Goal: Information Seeking & Learning: Understand process/instructions

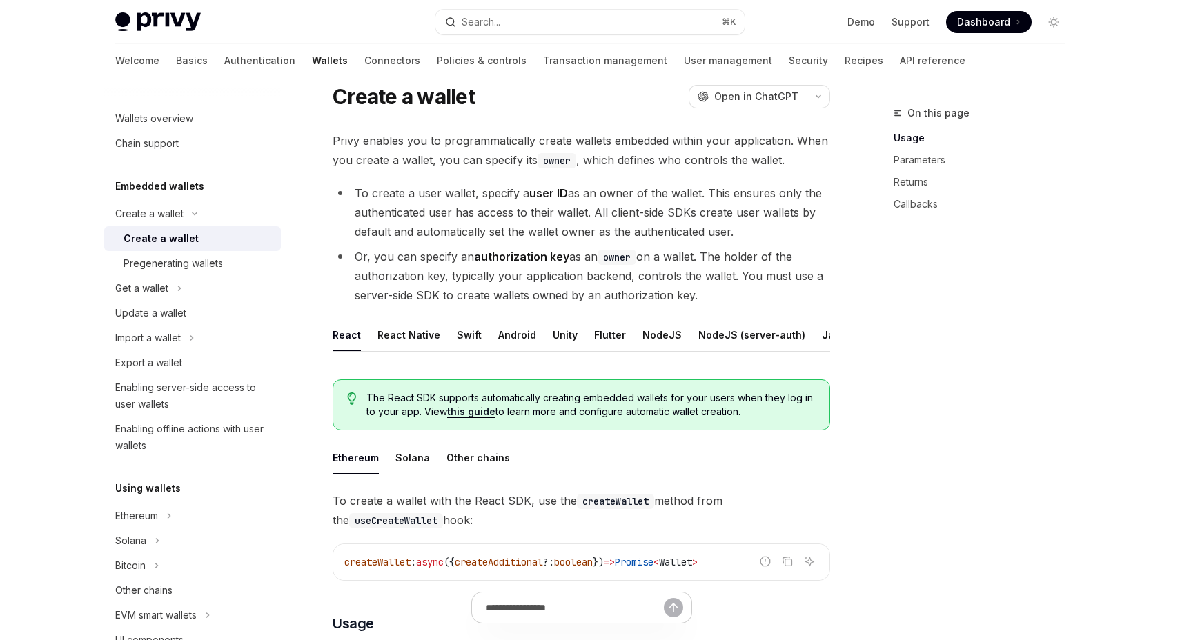
scroll to position [21, 0]
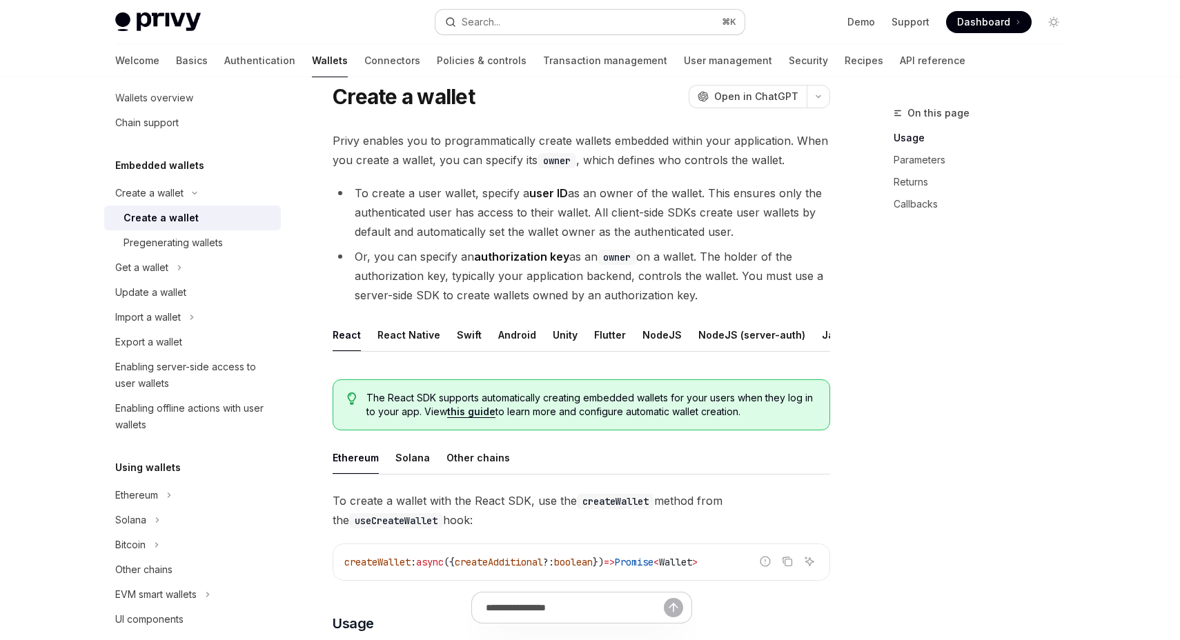
click at [486, 18] on div "Search..." at bounding box center [481, 22] width 39 height 17
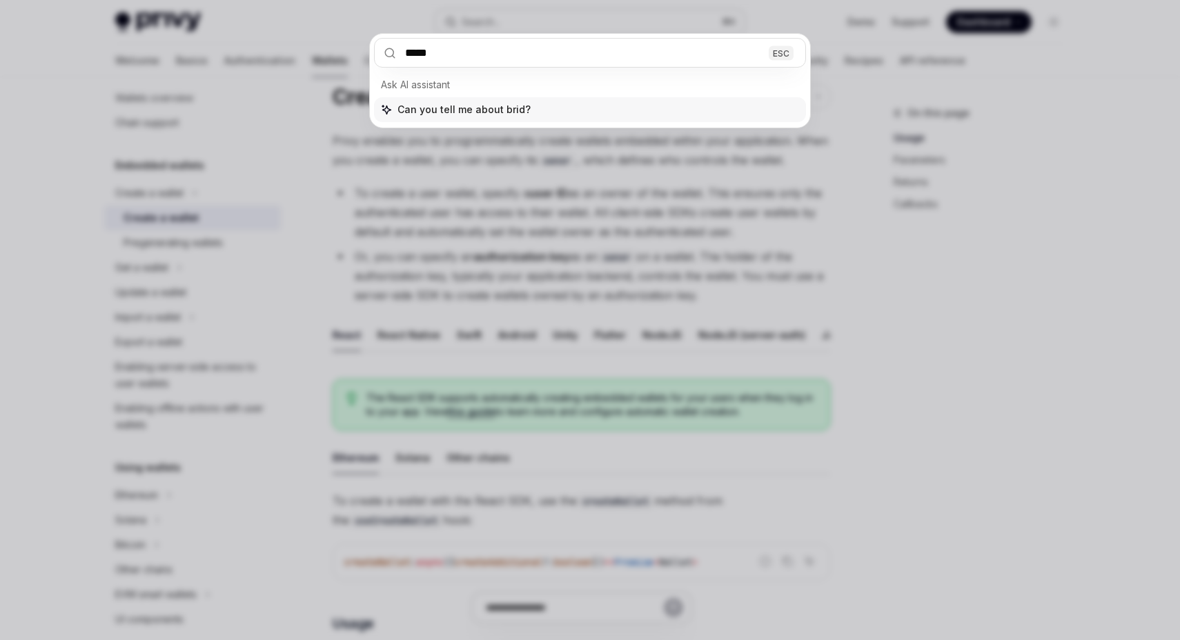
type input "******"
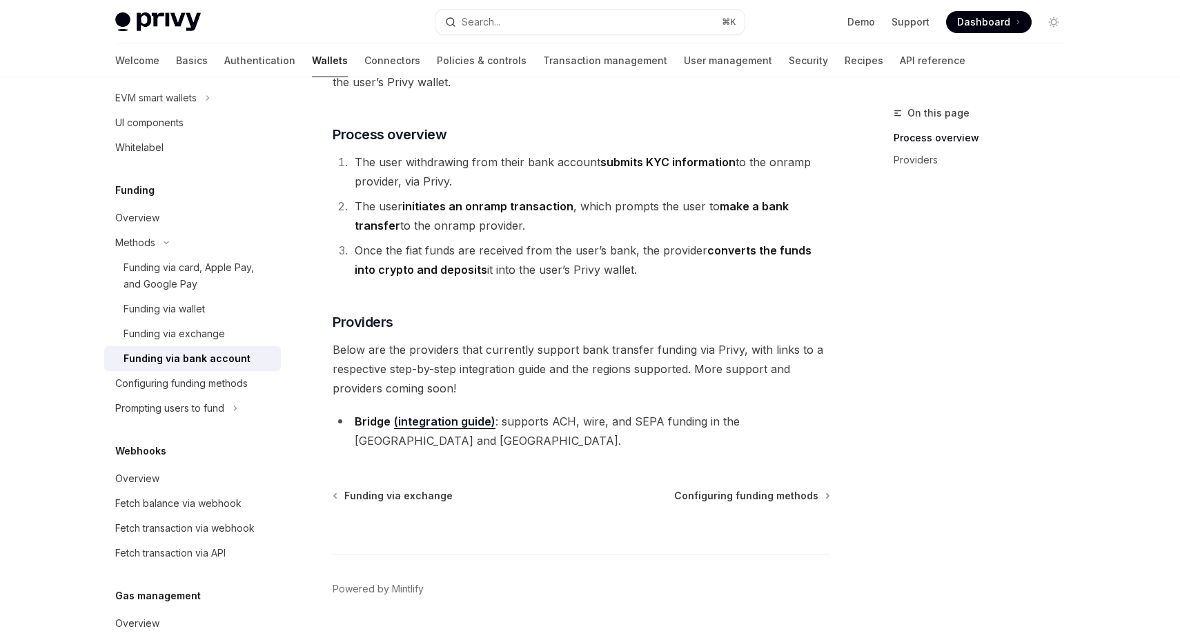
scroll to position [211, 0]
click at [460, 427] on link "(integration guide)" at bounding box center [444, 422] width 101 height 14
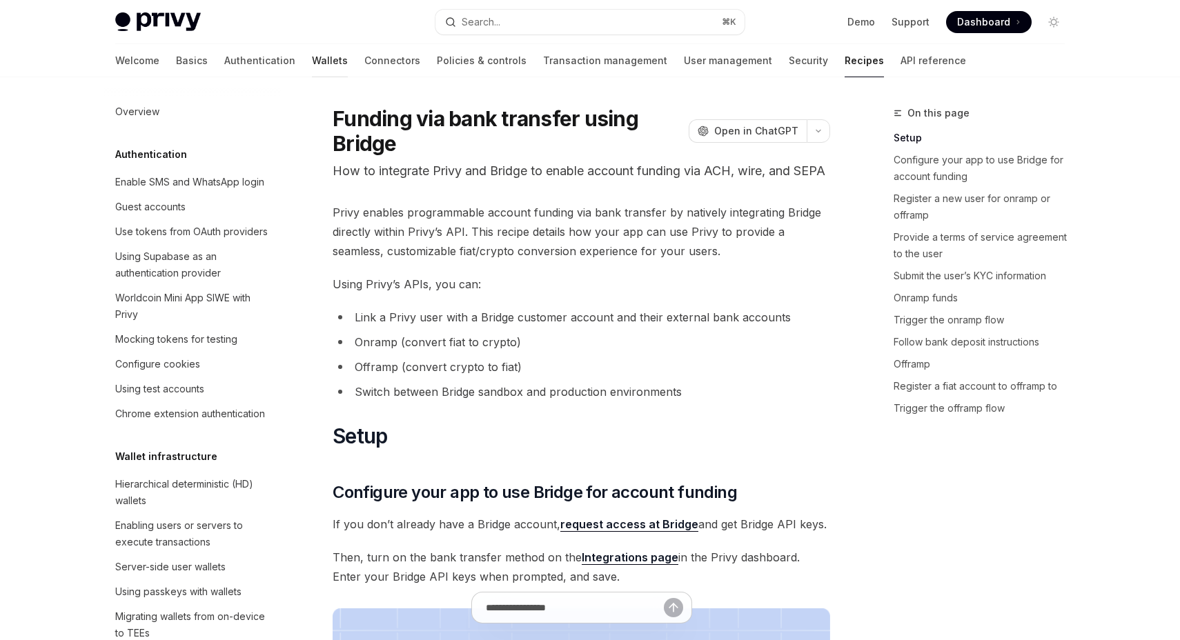
click at [312, 55] on link "Wallets" at bounding box center [330, 60] width 36 height 33
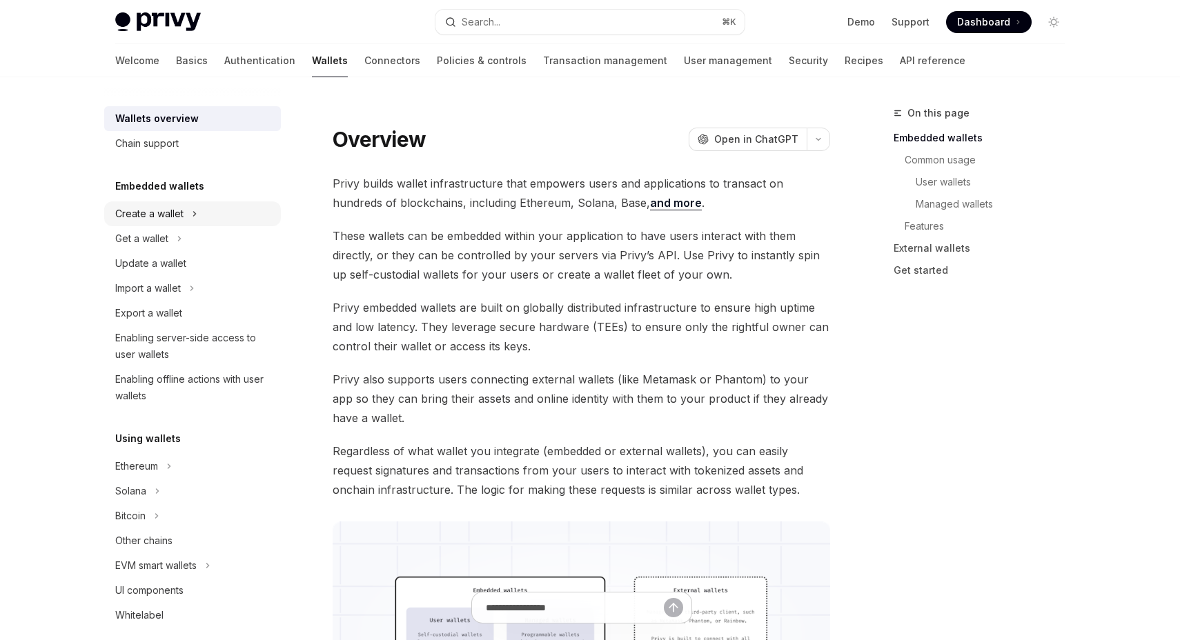
click at [215, 219] on button "Create a wallet" at bounding box center [192, 213] width 177 height 25
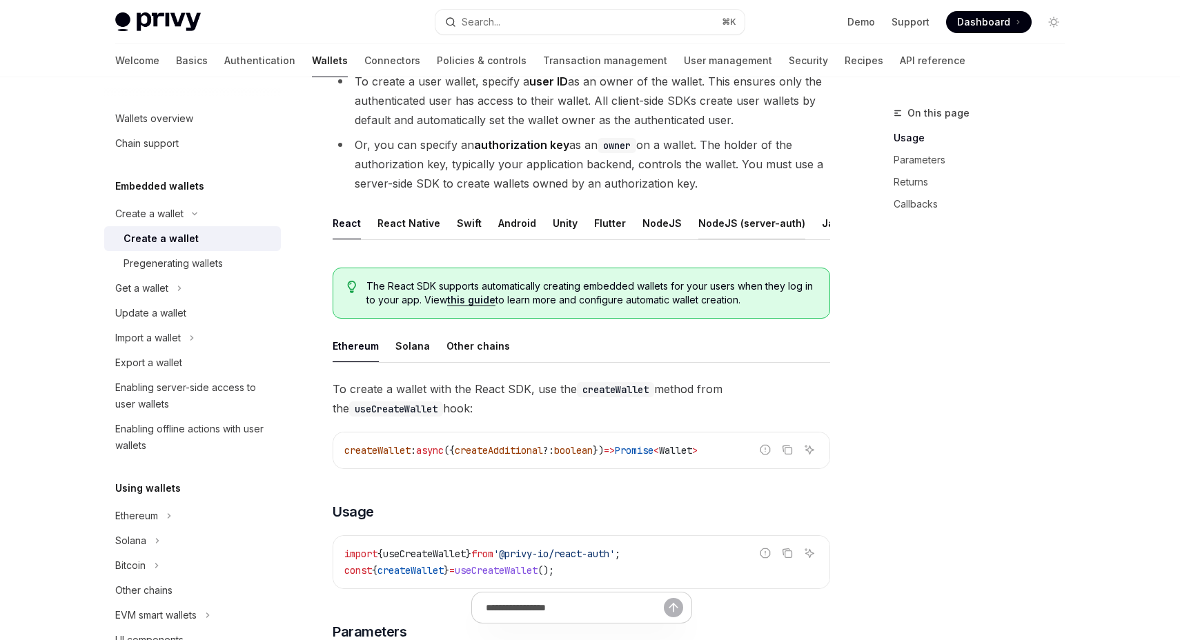
scroll to position [0, 95]
click at [784, 224] on div "REST API" at bounding box center [789, 223] width 43 height 32
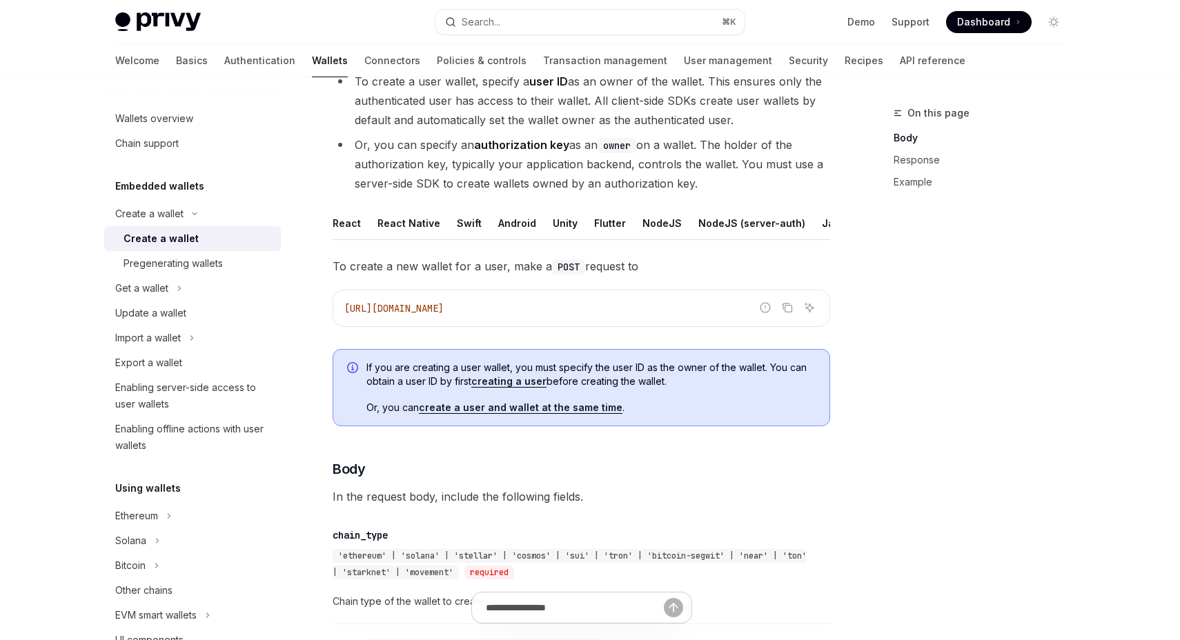
click at [588, 304] on code "[URL][DOMAIN_NAME]" at bounding box center [581, 308] width 474 height 17
copy div "[URL][DOMAIN_NAME]"
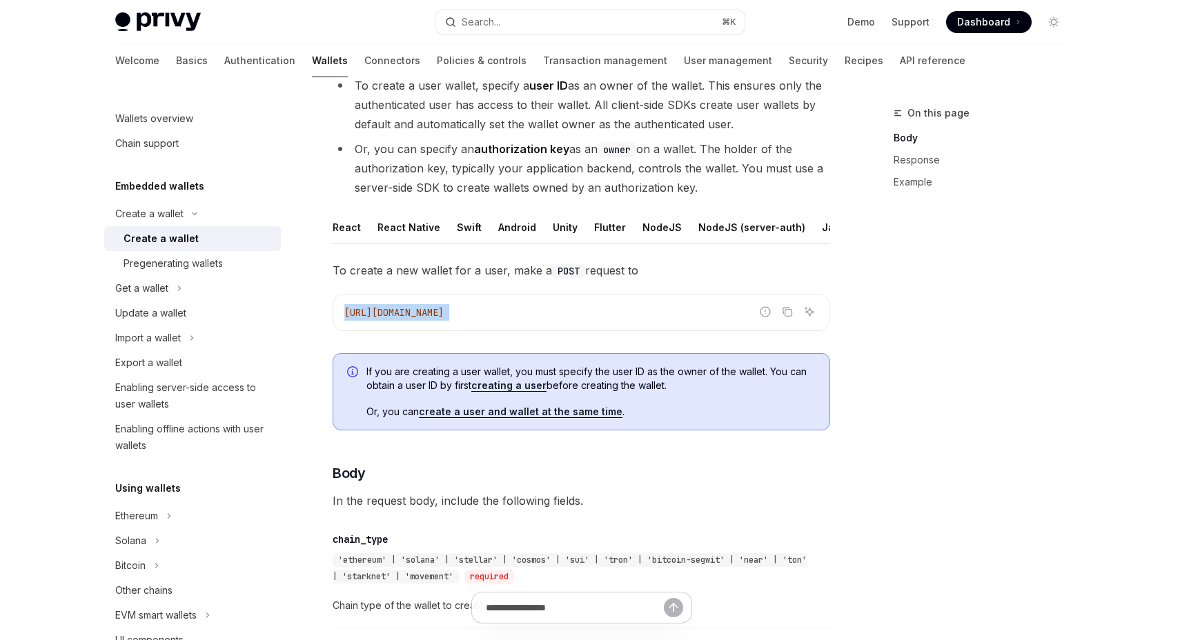
scroll to position [148, 0]
click at [357, 225] on div "React" at bounding box center [347, 229] width 28 height 32
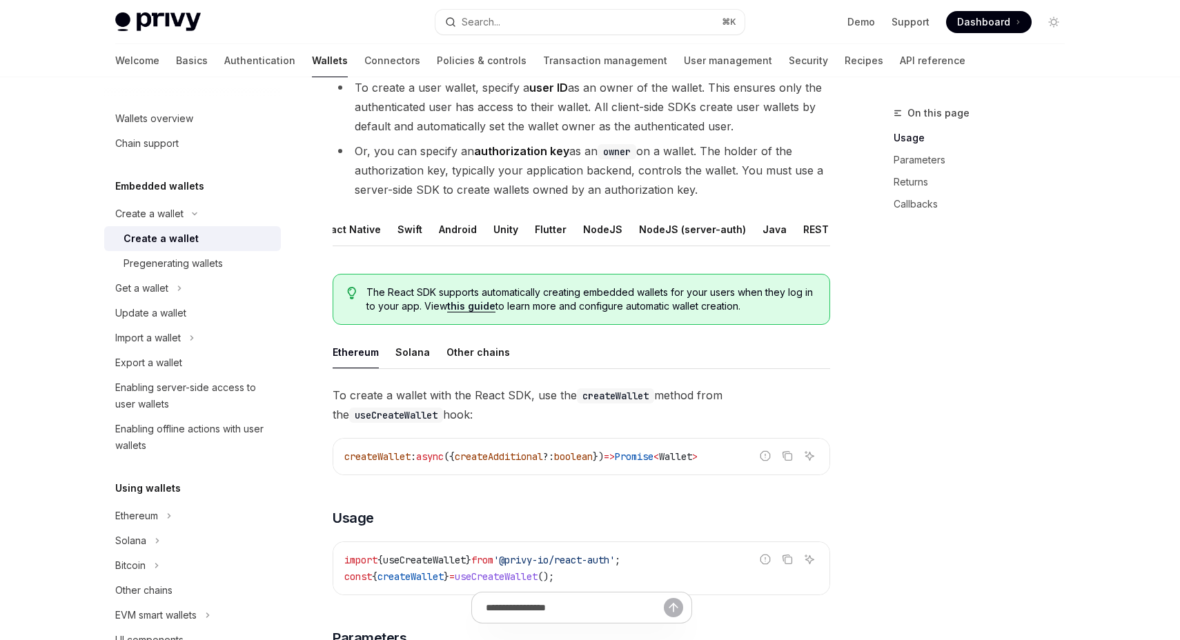
scroll to position [0, 63]
click at [799, 227] on div "REST API" at bounding box center [820, 229] width 43 height 32
type textarea "*"
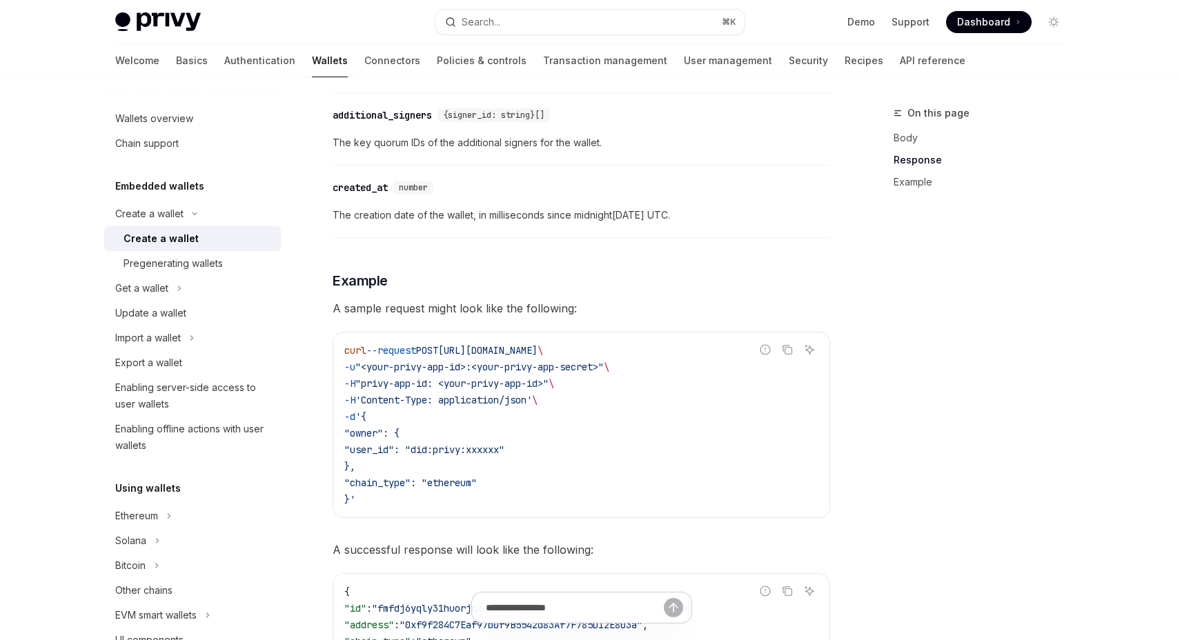
scroll to position [1675, 0]
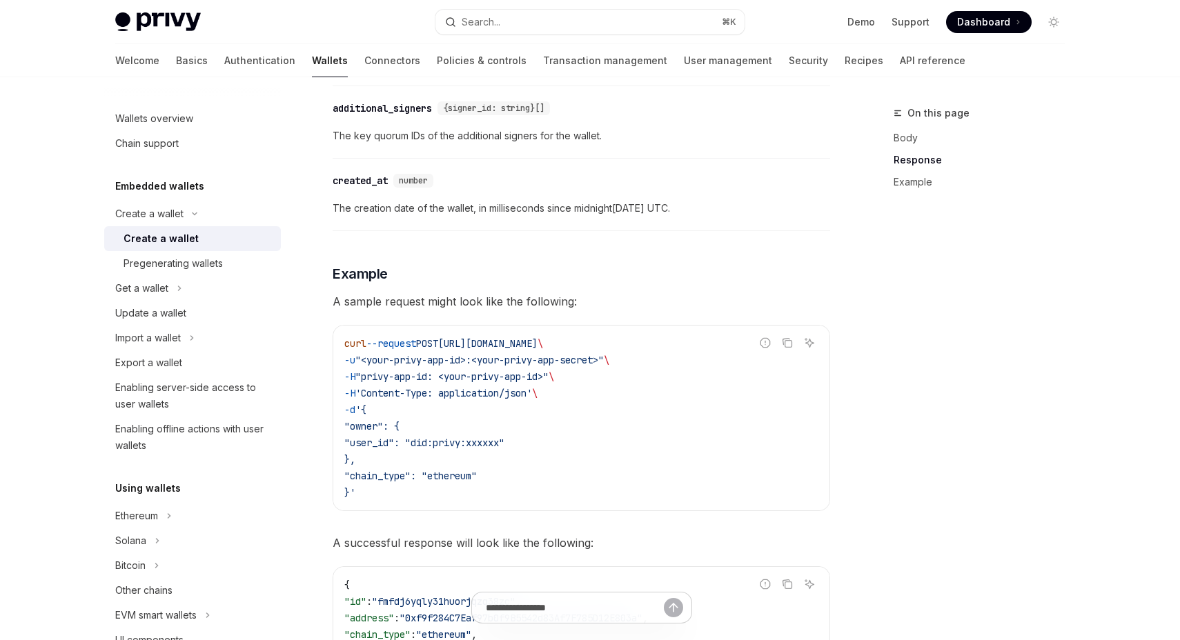
click at [355, 365] on span "-u" at bounding box center [349, 360] width 11 height 12
click at [501, 493] on code "curl --request POST [URL][DOMAIN_NAME] \ -u "<your-privy-app-id>:<your-privy-ap…" at bounding box center [581, 418] width 474 height 166
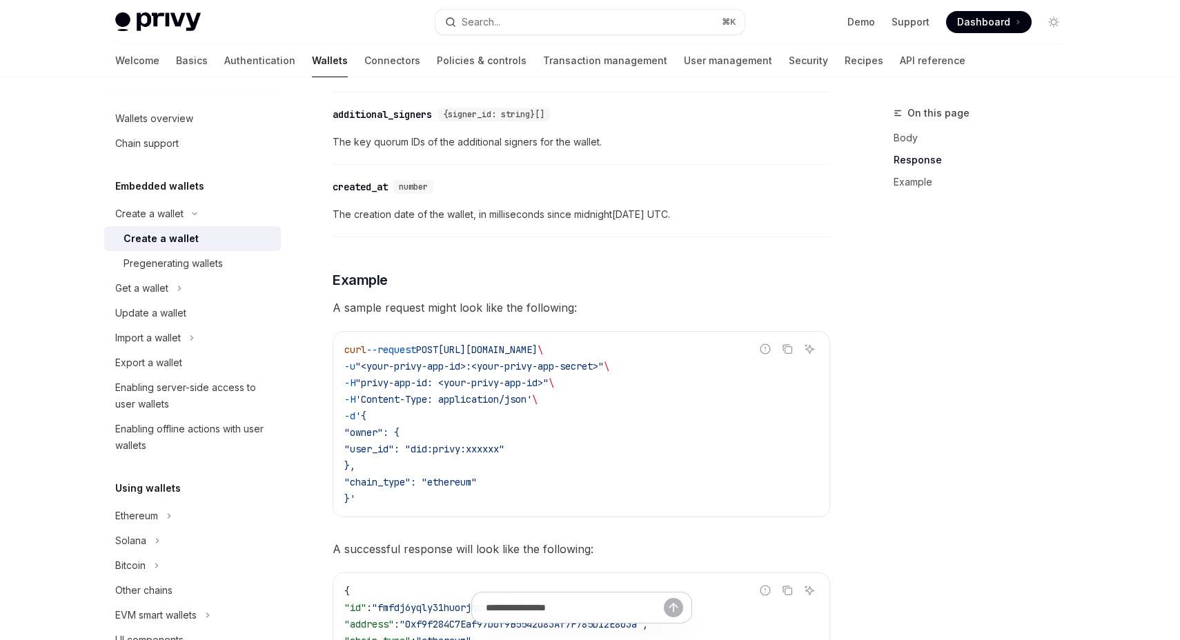
scroll to position [1587, 0]
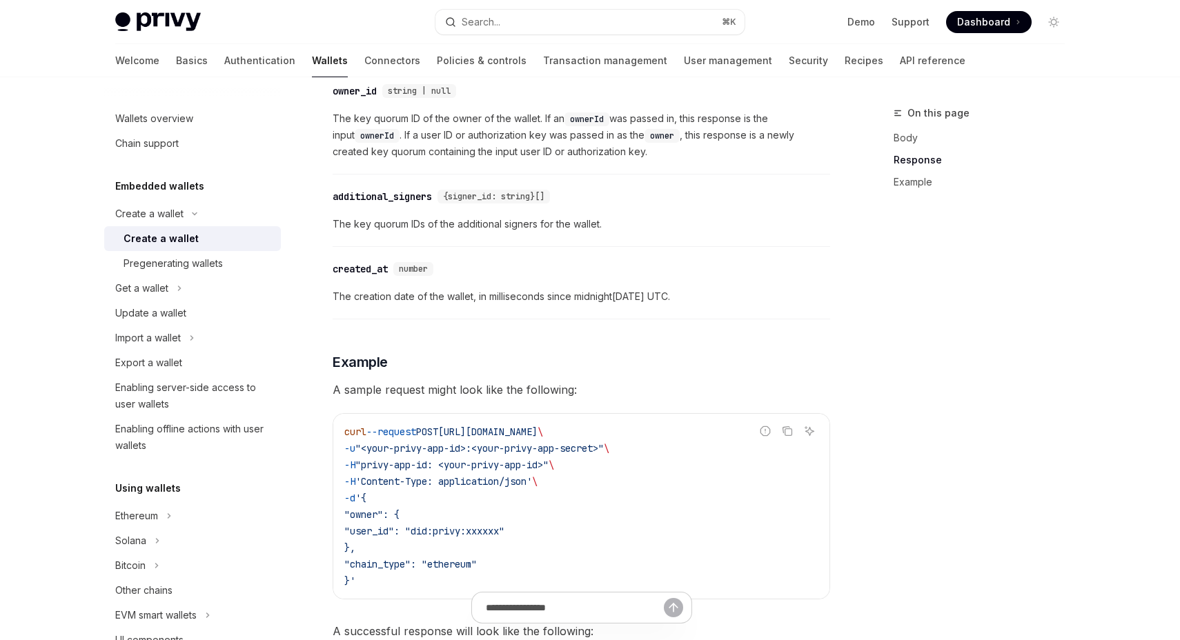
click at [355, 445] on span "-u" at bounding box center [349, 448] width 11 height 12
copy code "-u "<your-privy-app-id>:<your-privy-app-secret>" \"
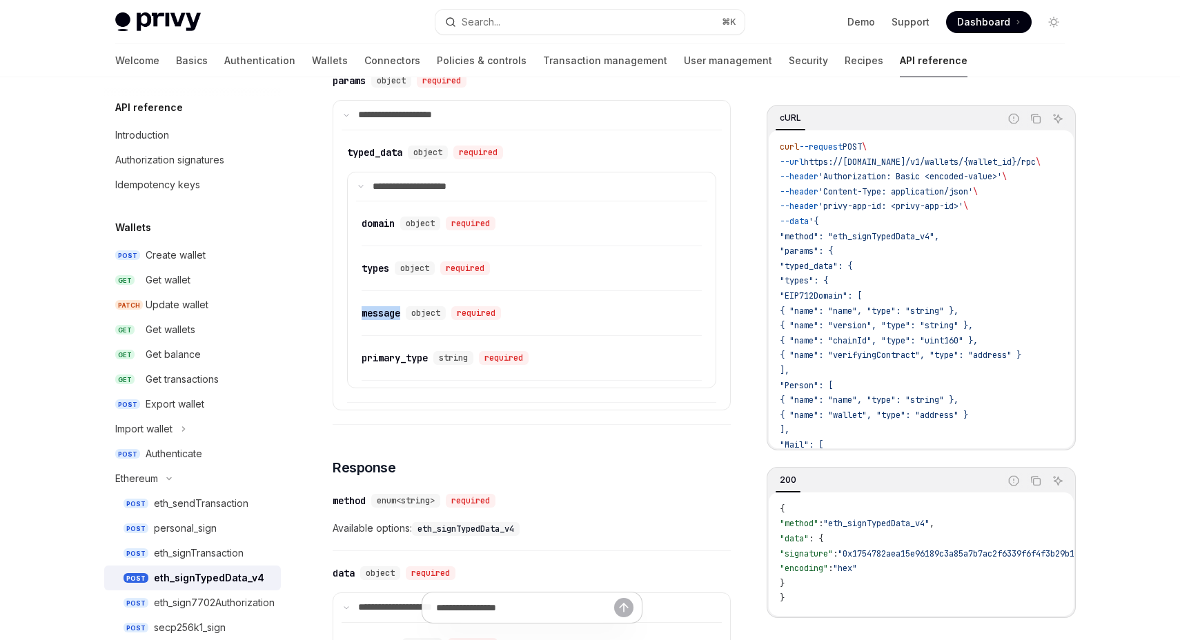
scroll to position [403, 0]
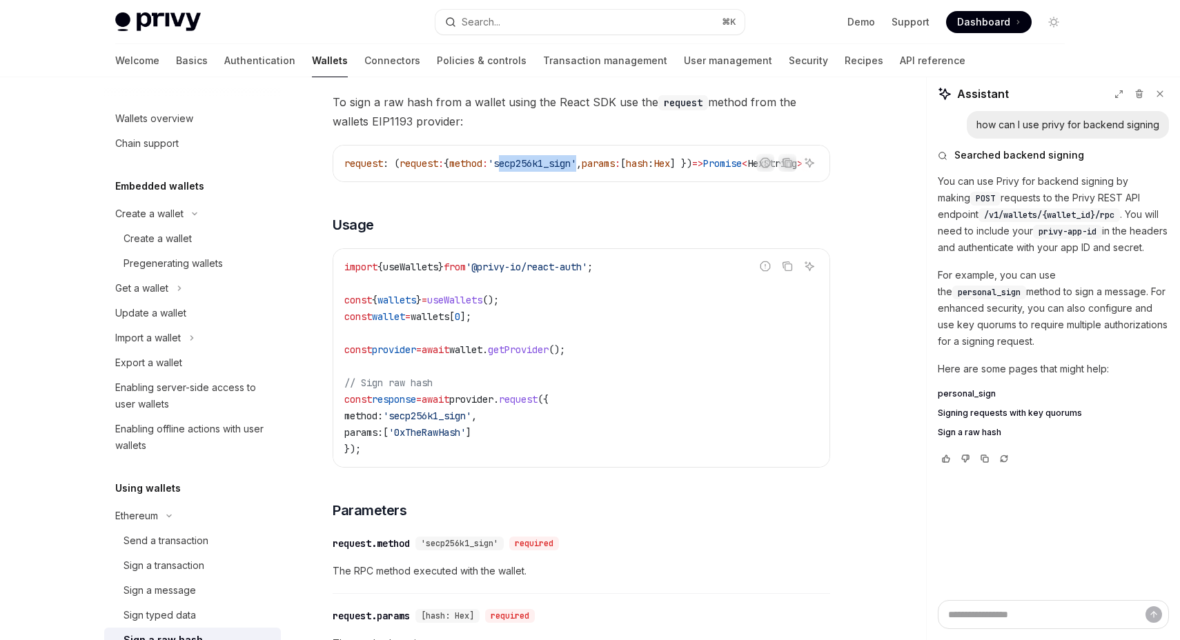
scroll to position [195, 0]
